Goal: Find specific page/section: Find specific page/section

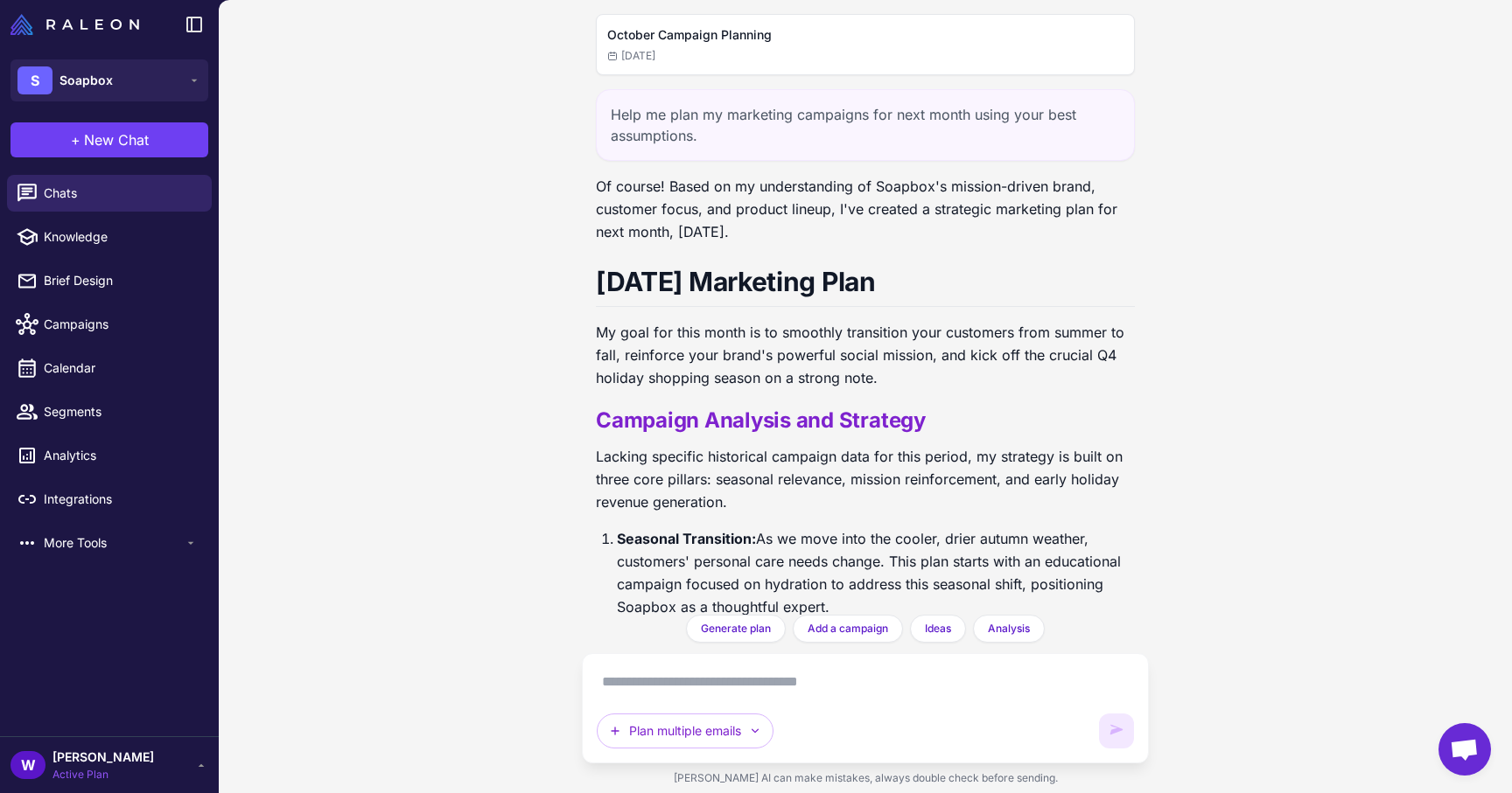
scroll to position [3707, 0]
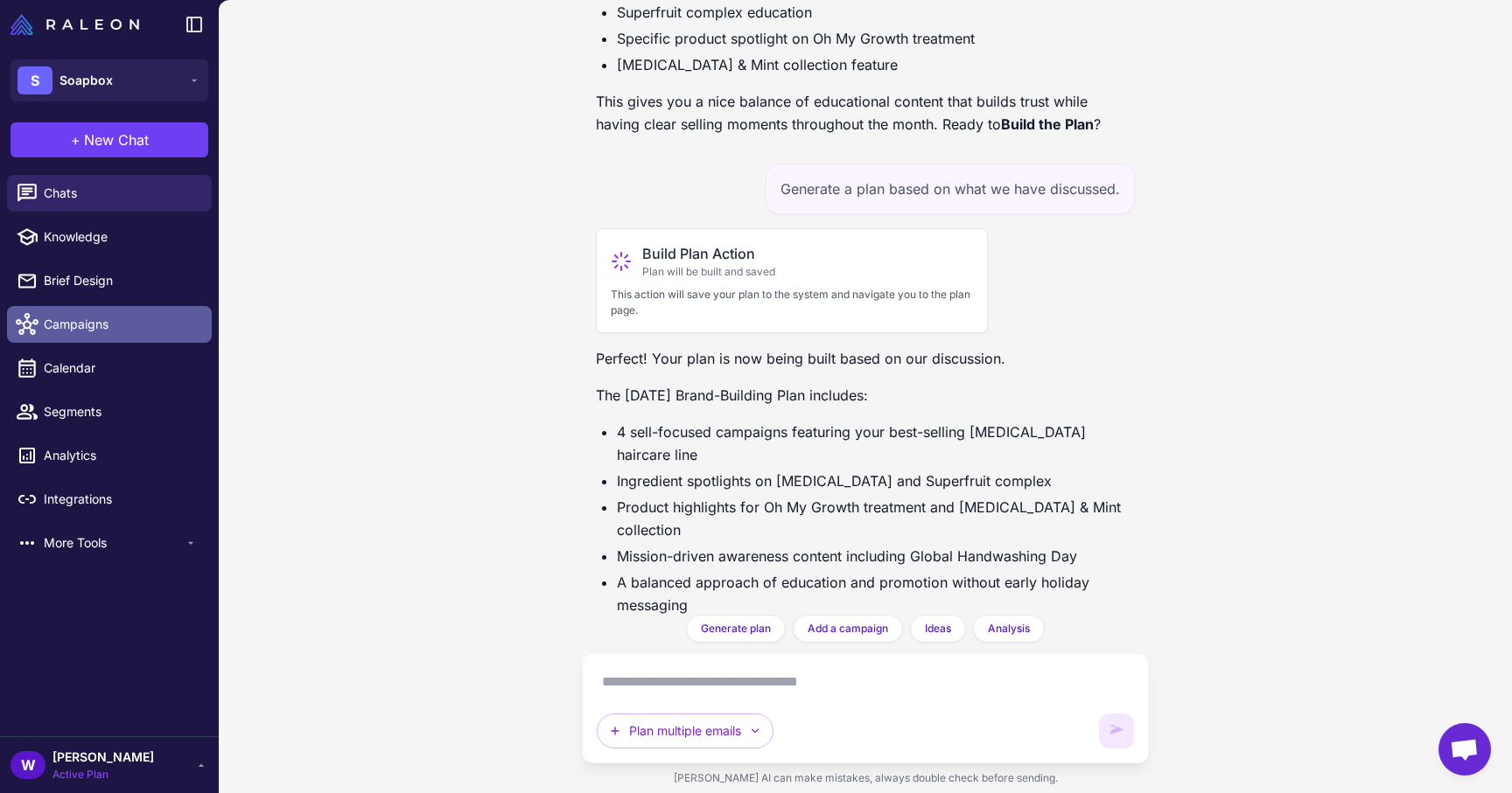
click at [118, 327] on span "Campaigns" at bounding box center [120, 325] width 154 height 19
